Goal: Information Seeking & Learning: Learn about a topic

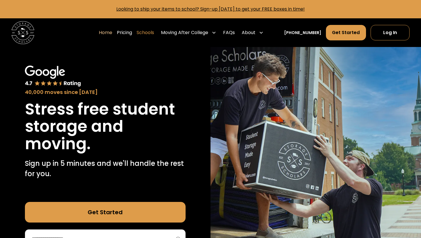
click at [149, 34] on link "Schools" at bounding box center [144, 33] width 17 height 16
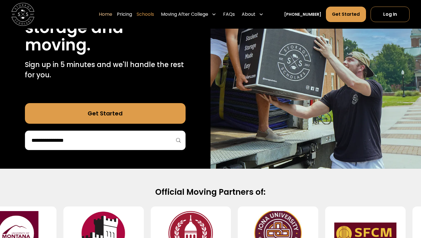
scroll to position [107, 0]
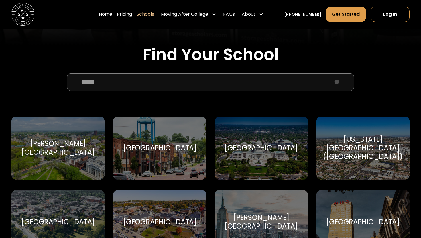
scroll to position [178, 0]
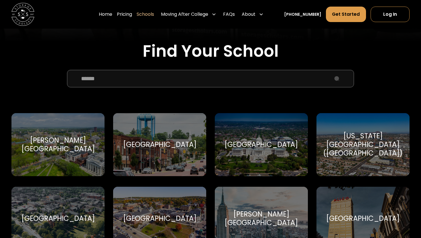
click at [152, 72] on input "School Select Form" at bounding box center [210, 78] width 287 height 17
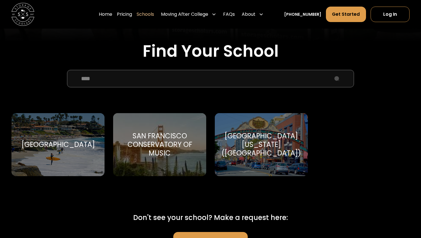
scroll to position [220, 0]
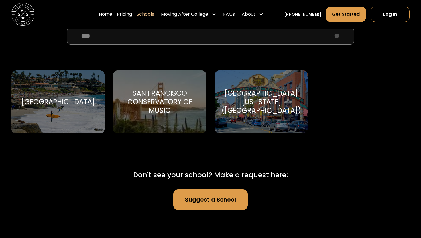
type input "***"
click at [258, 104] on div "University of California-San Diego (UCSD)" at bounding box center [261, 102] width 80 height 26
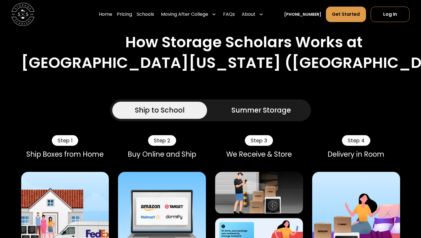
scroll to position [267, 0]
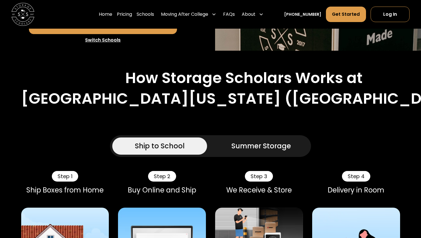
click at [236, 145] on div "Summer Storage" at bounding box center [261, 146] width 60 height 10
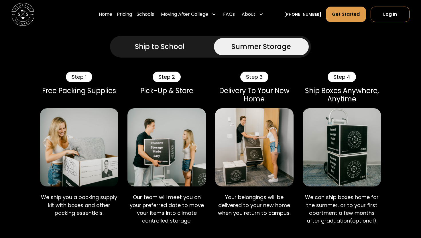
scroll to position [378, 0]
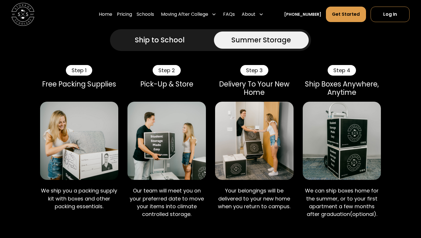
click at [193, 46] on link "Ship to School" at bounding box center [159, 39] width 95 height 17
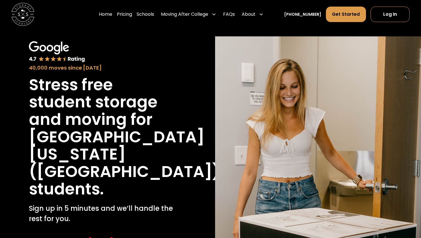
scroll to position [0, 0]
